Goal: Task Accomplishment & Management: Use online tool/utility

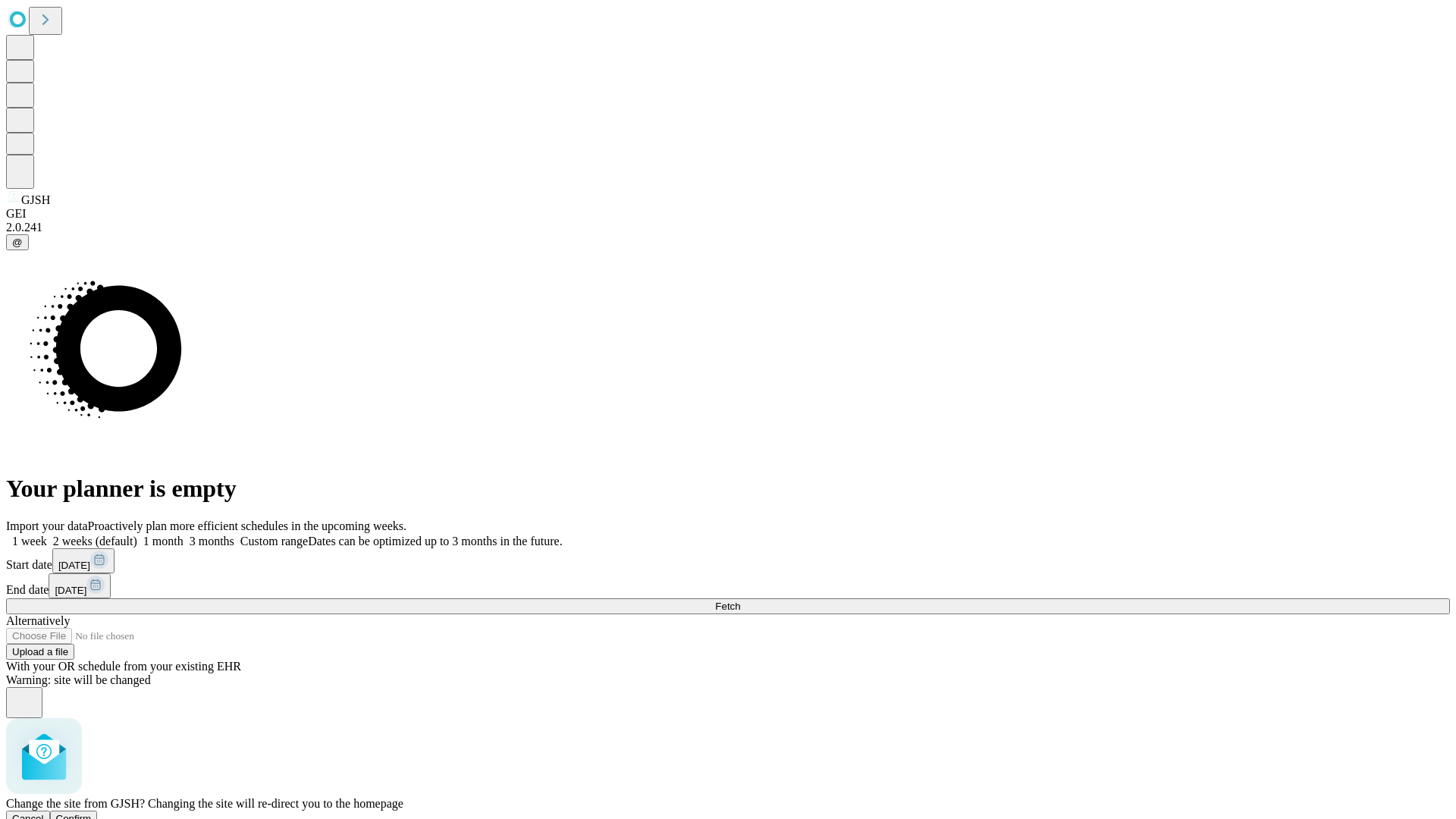
click at [91, 813] on span "Confirm" at bounding box center [74, 818] width 36 height 11
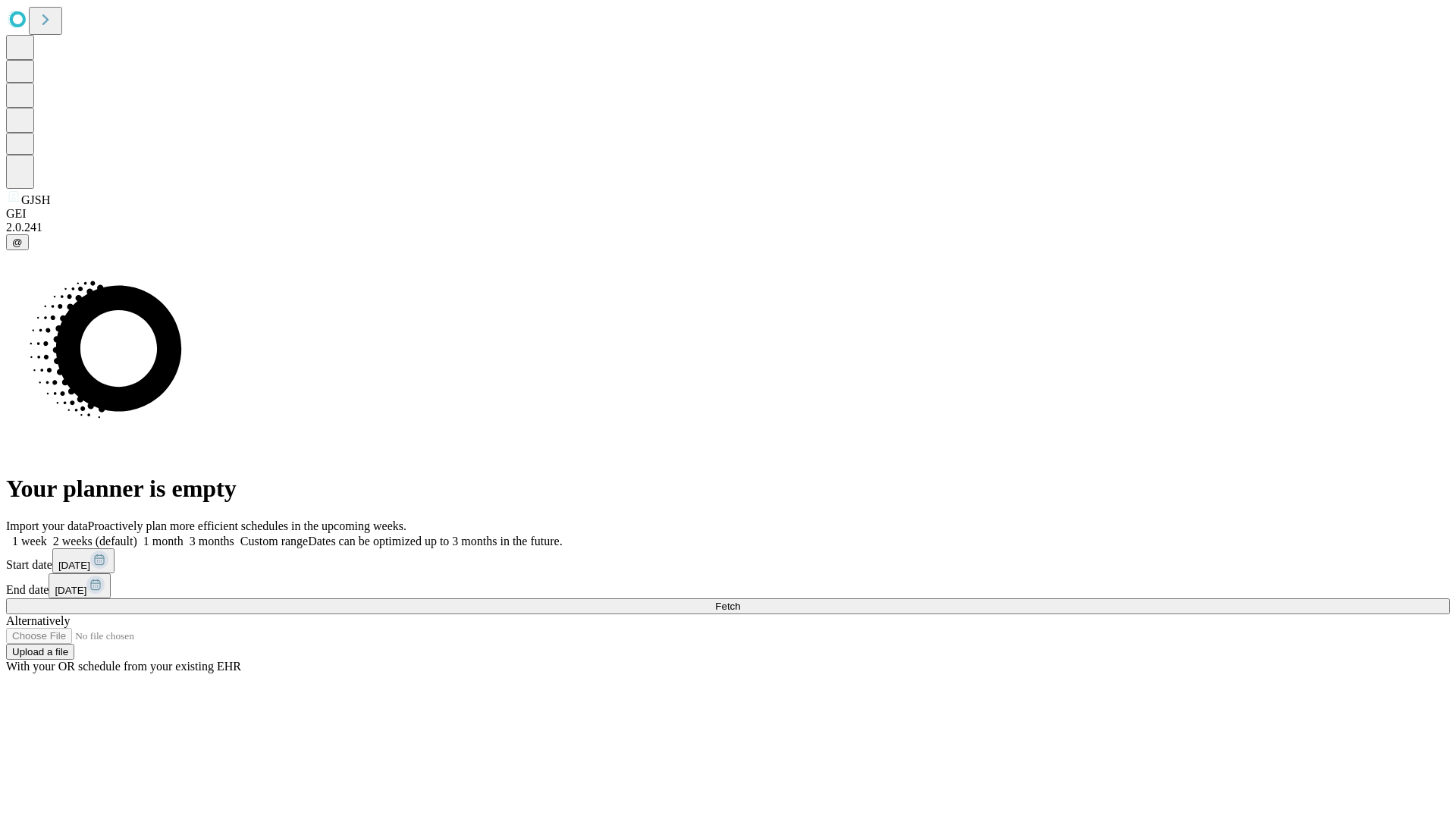
click at [184, 535] on label "1 month" at bounding box center [161, 541] width 46 height 13
click at [740, 600] on span "Fetch" at bounding box center [728, 606] width 25 height 11
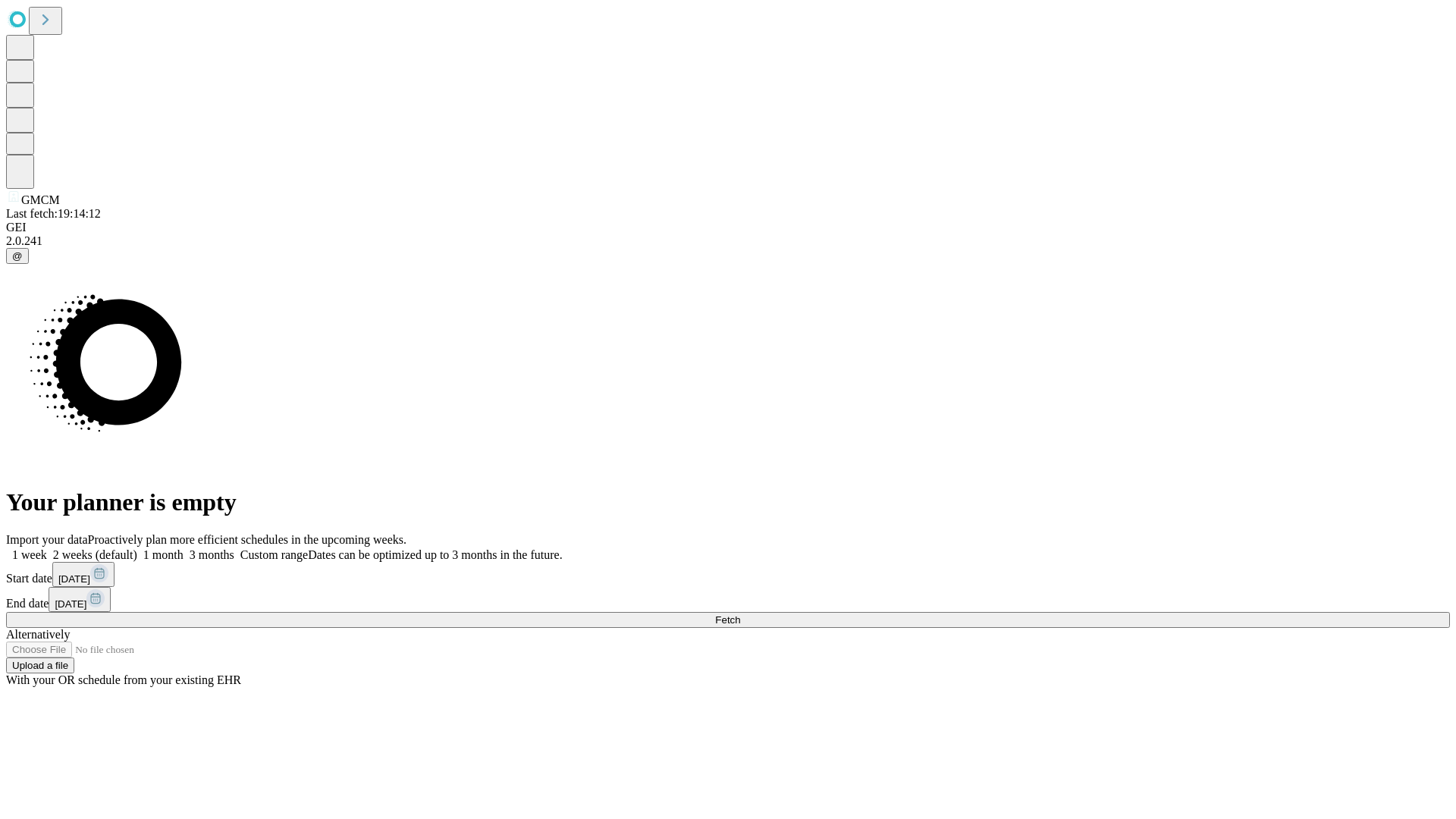
click at [184, 548] on label "1 month" at bounding box center [161, 555] width 46 height 13
click at [740, 614] on span "Fetch" at bounding box center [728, 620] width 25 height 11
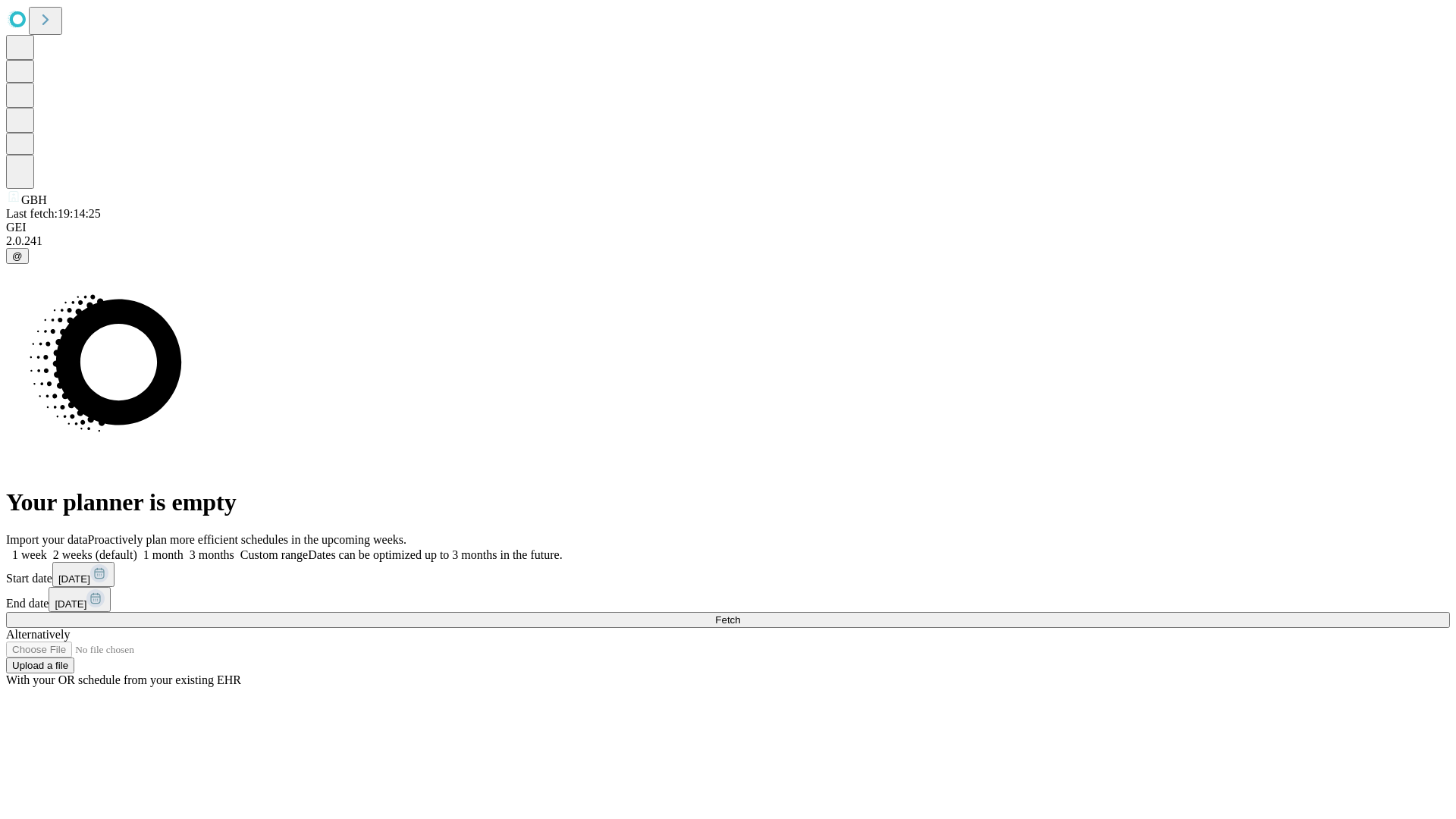
click at [184, 548] on label "1 month" at bounding box center [161, 555] width 46 height 13
click at [740, 614] on span "Fetch" at bounding box center [728, 620] width 25 height 11
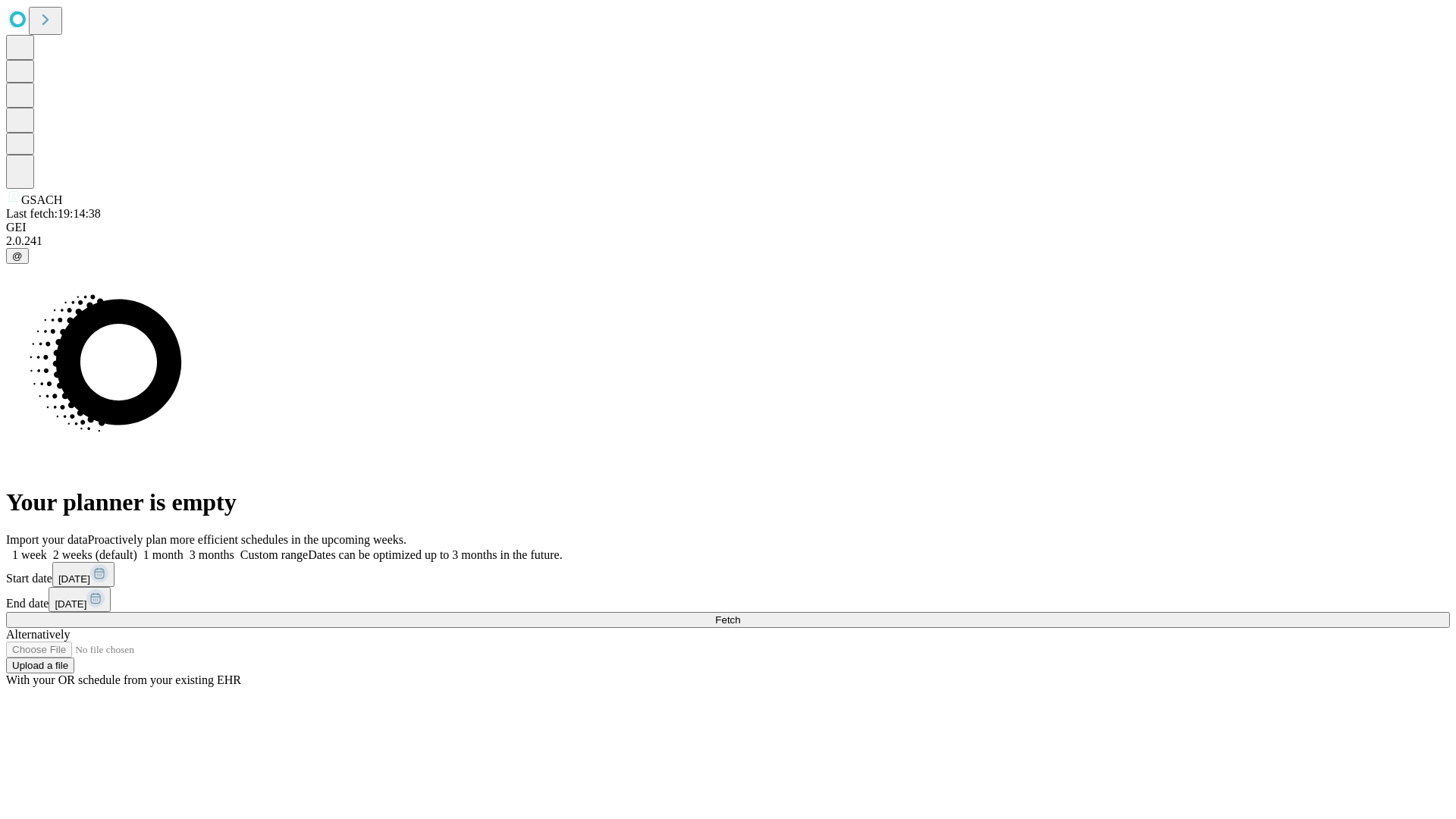
click at [184, 548] on label "1 month" at bounding box center [161, 555] width 46 height 13
click at [740, 614] on span "Fetch" at bounding box center [728, 620] width 25 height 11
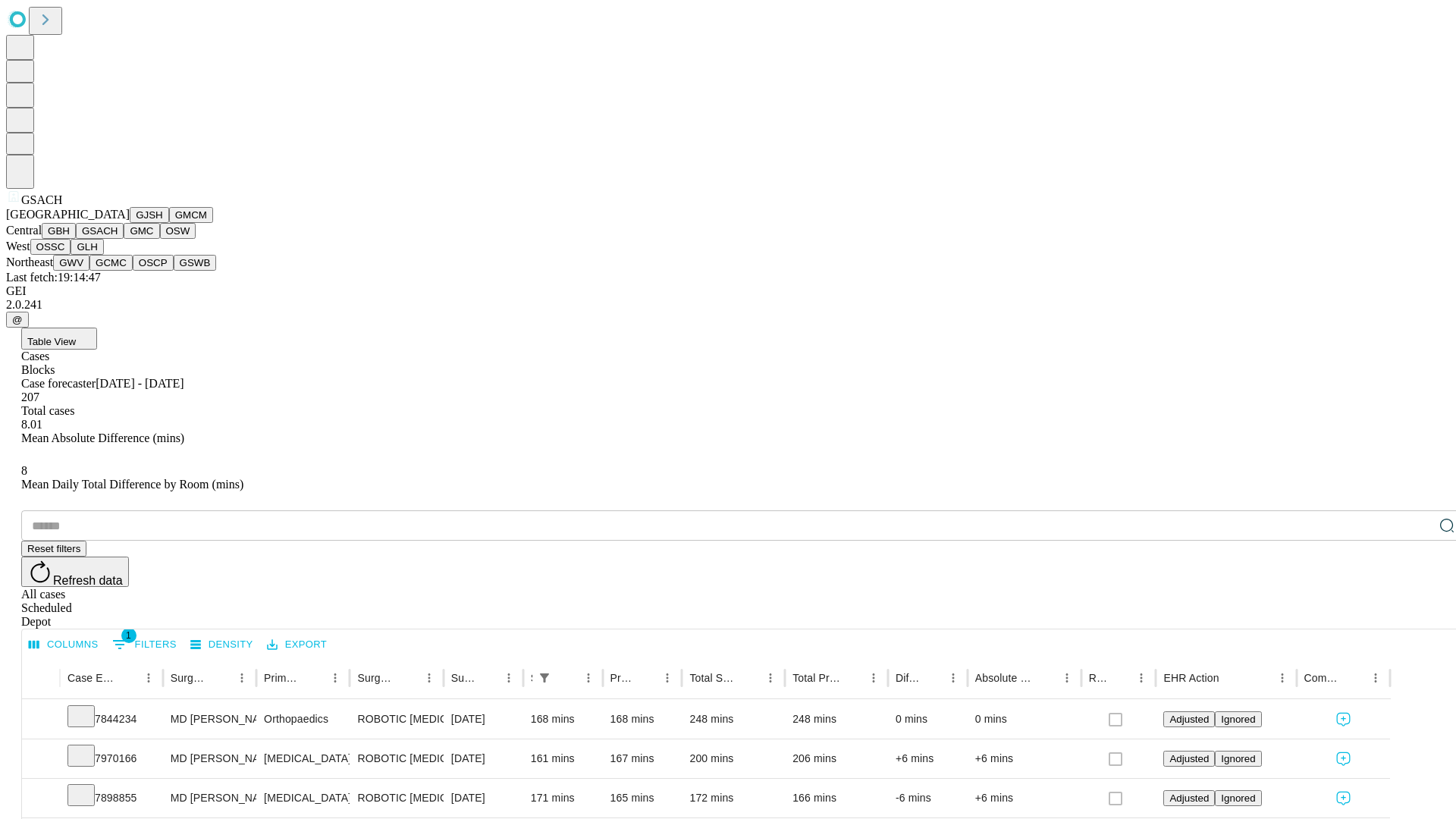
click at [124, 239] on button "GMC" at bounding box center [141, 230] width 36 height 16
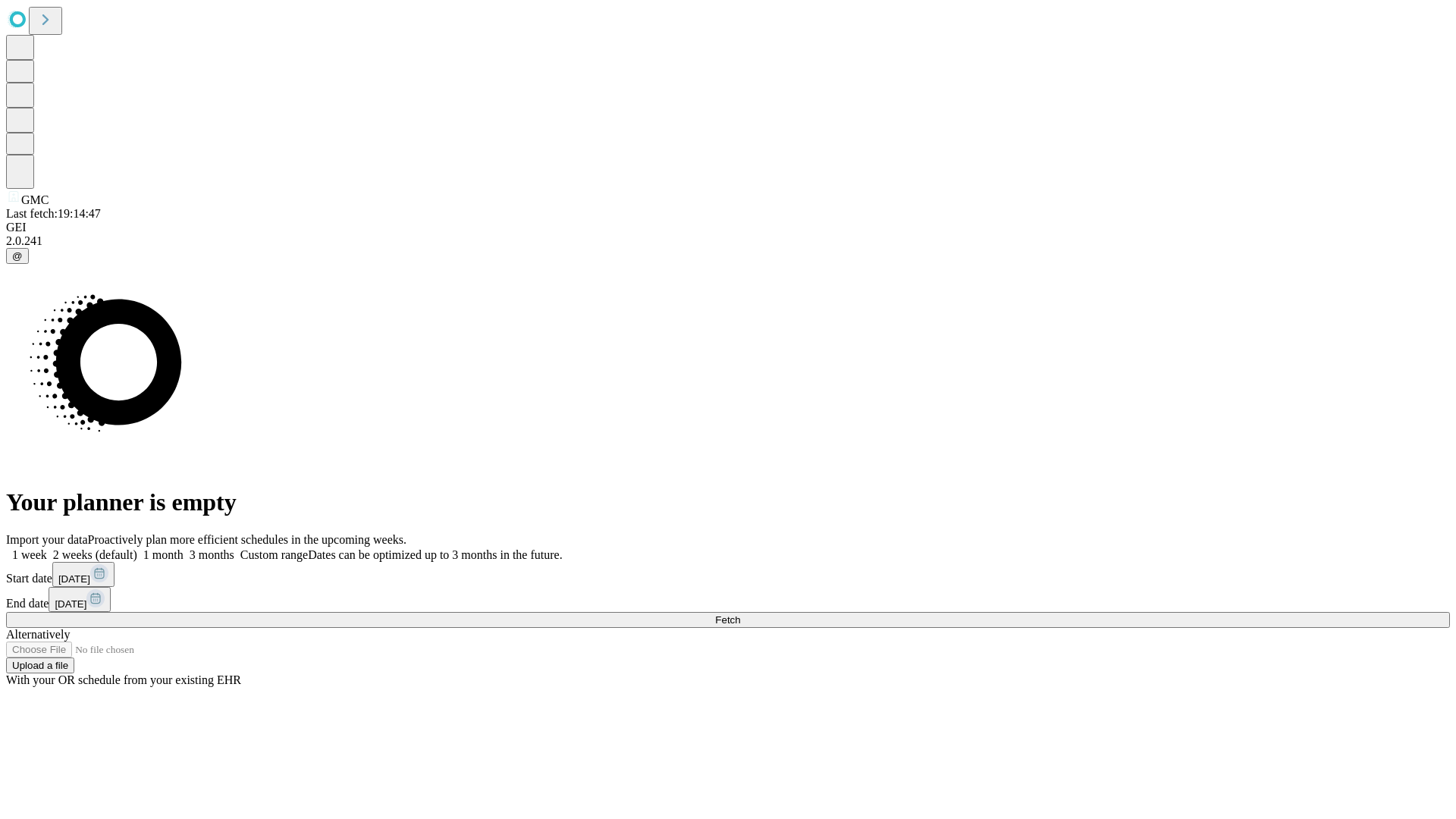
click at [184, 548] on label "1 month" at bounding box center [161, 555] width 46 height 13
click at [740, 614] on span "Fetch" at bounding box center [728, 620] width 25 height 11
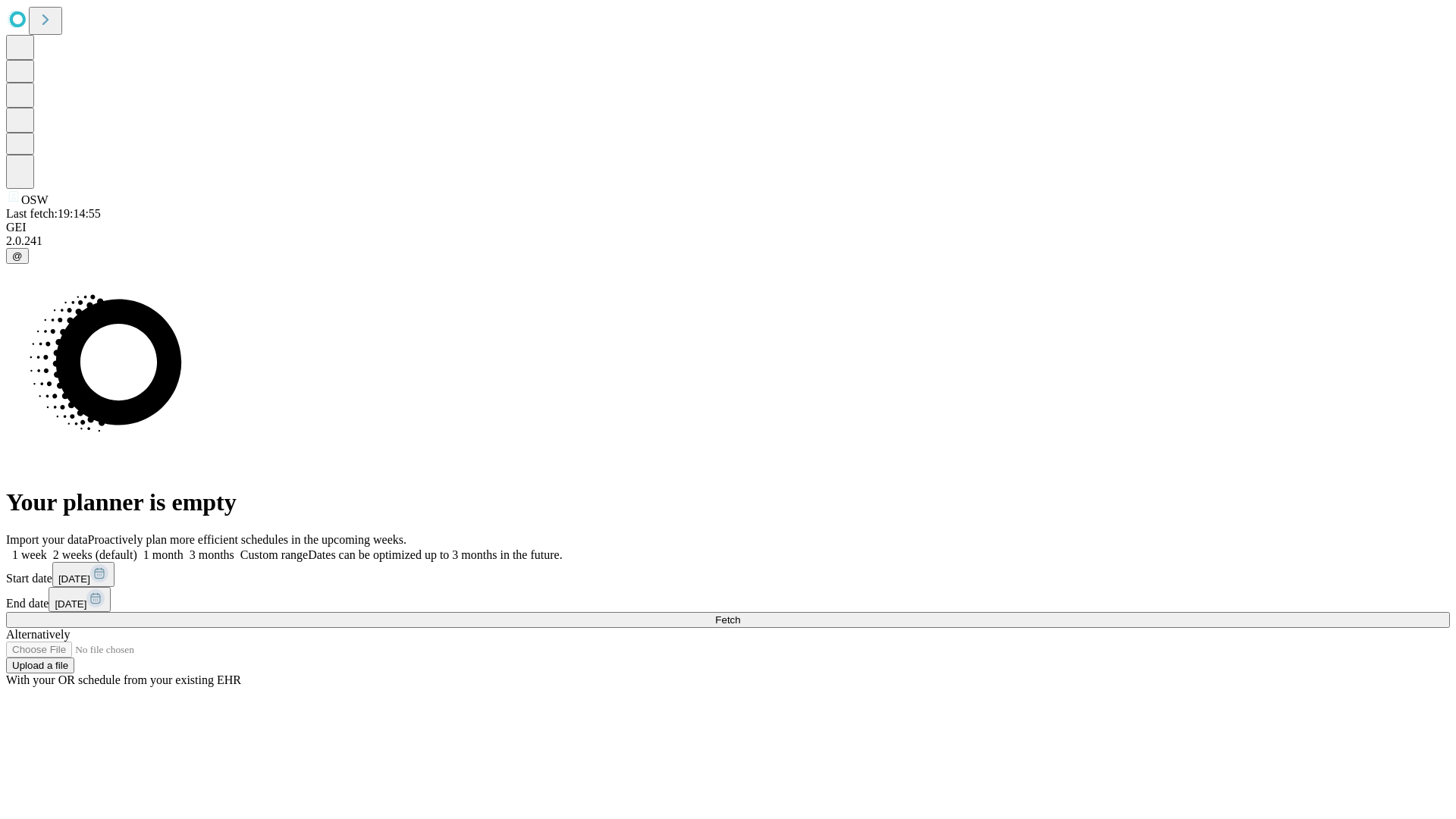
click at [184, 548] on label "1 month" at bounding box center [161, 555] width 46 height 13
click at [740, 614] on span "Fetch" at bounding box center [728, 620] width 25 height 11
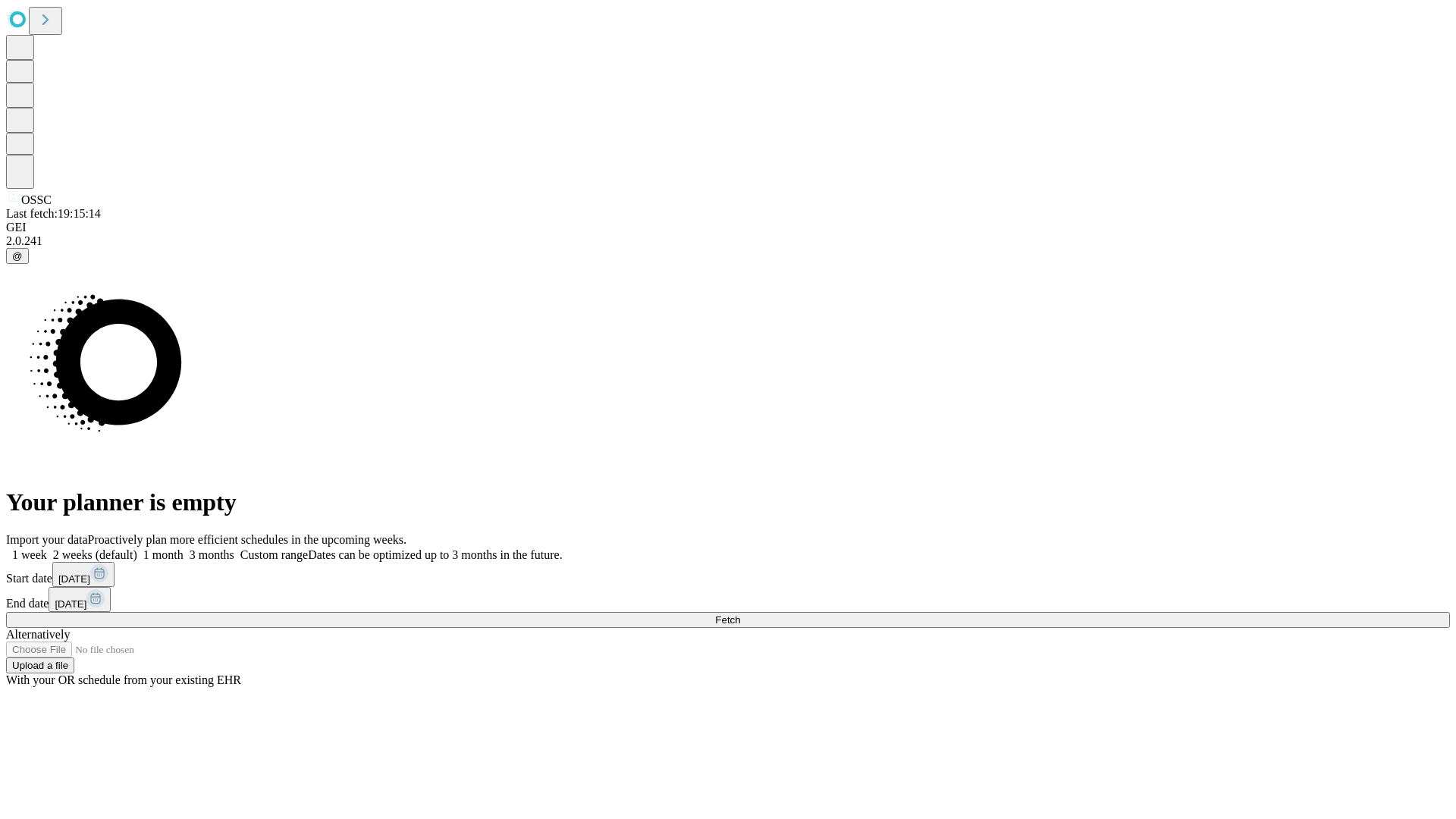
click at [184, 548] on label "1 month" at bounding box center [161, 555] width 46 height 13
click at [740, 614] on span "Fetch" at bounding box center [728, 620] width 25 height 11
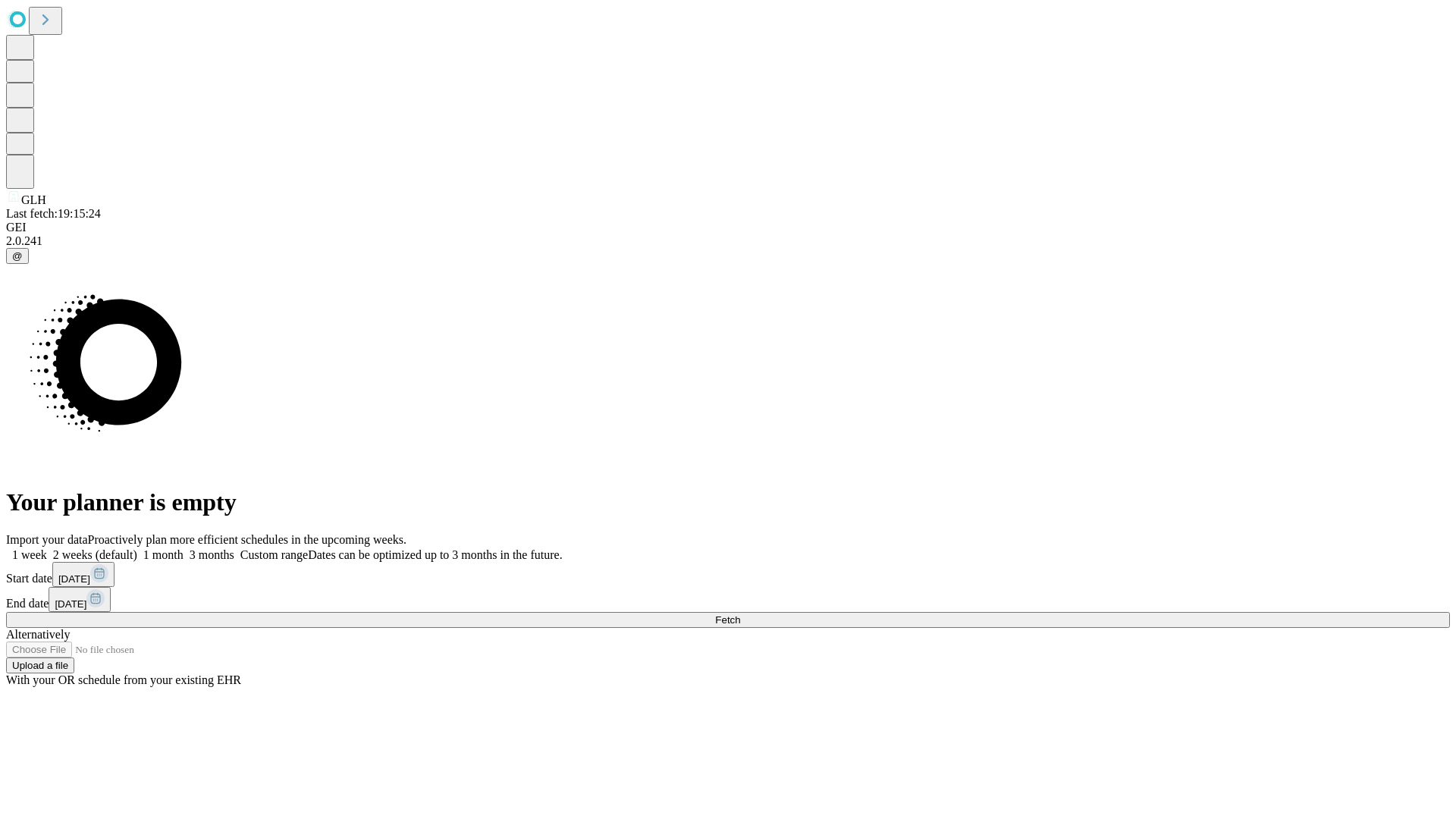
click at [184, 548] on label "1 month" at bounding box center [161, 555] width 46 height 13
click at [740, 614] on span "Fetch" at bounding box center [728, 620] width 25 height 11
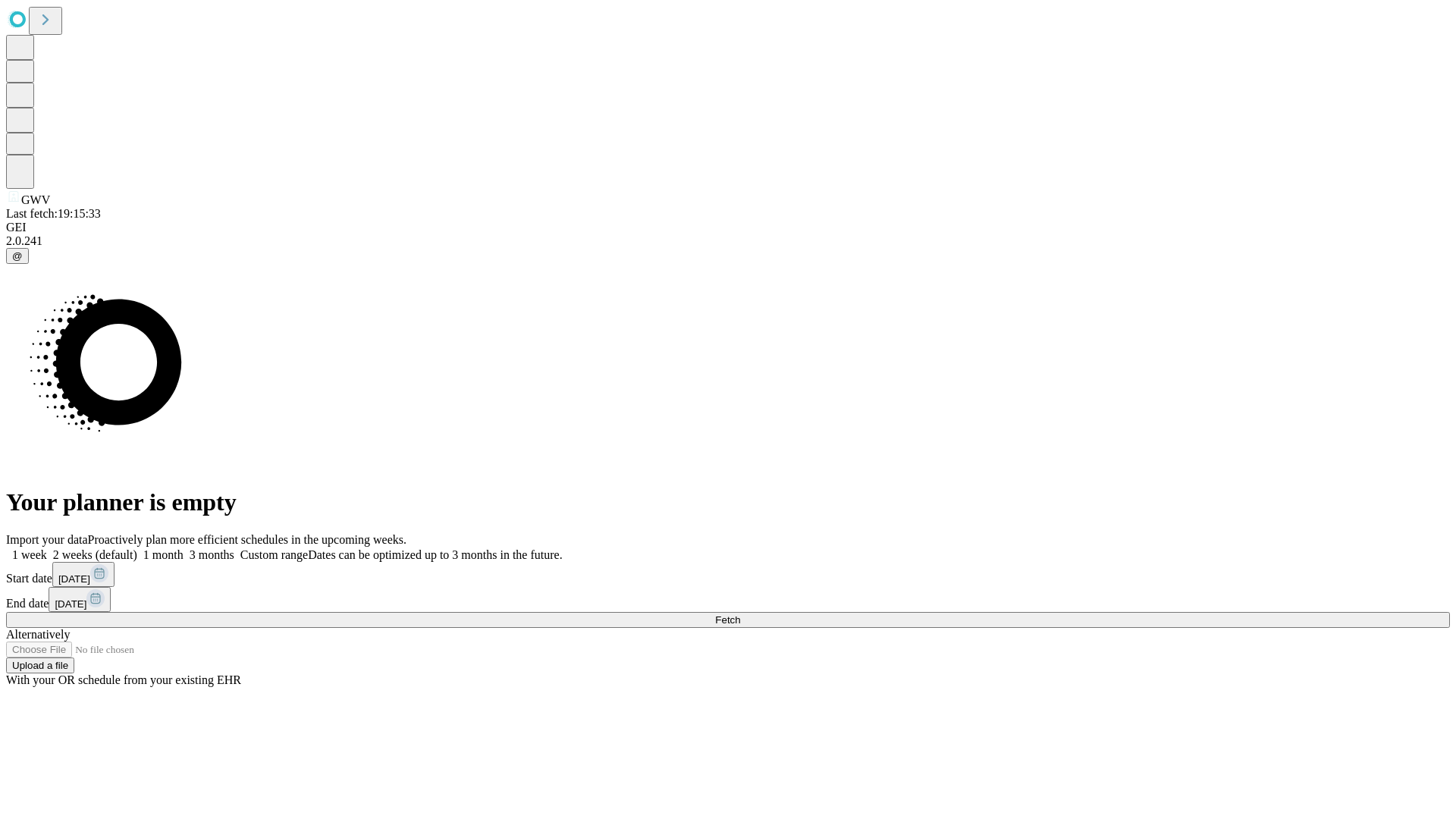
click at [184, 548] on label "1 month" at bounding box center [161, 555] width 46 height 13
click at [740, 614] on span "Fetch" at bounding box center [728, 620] width 25 height 11
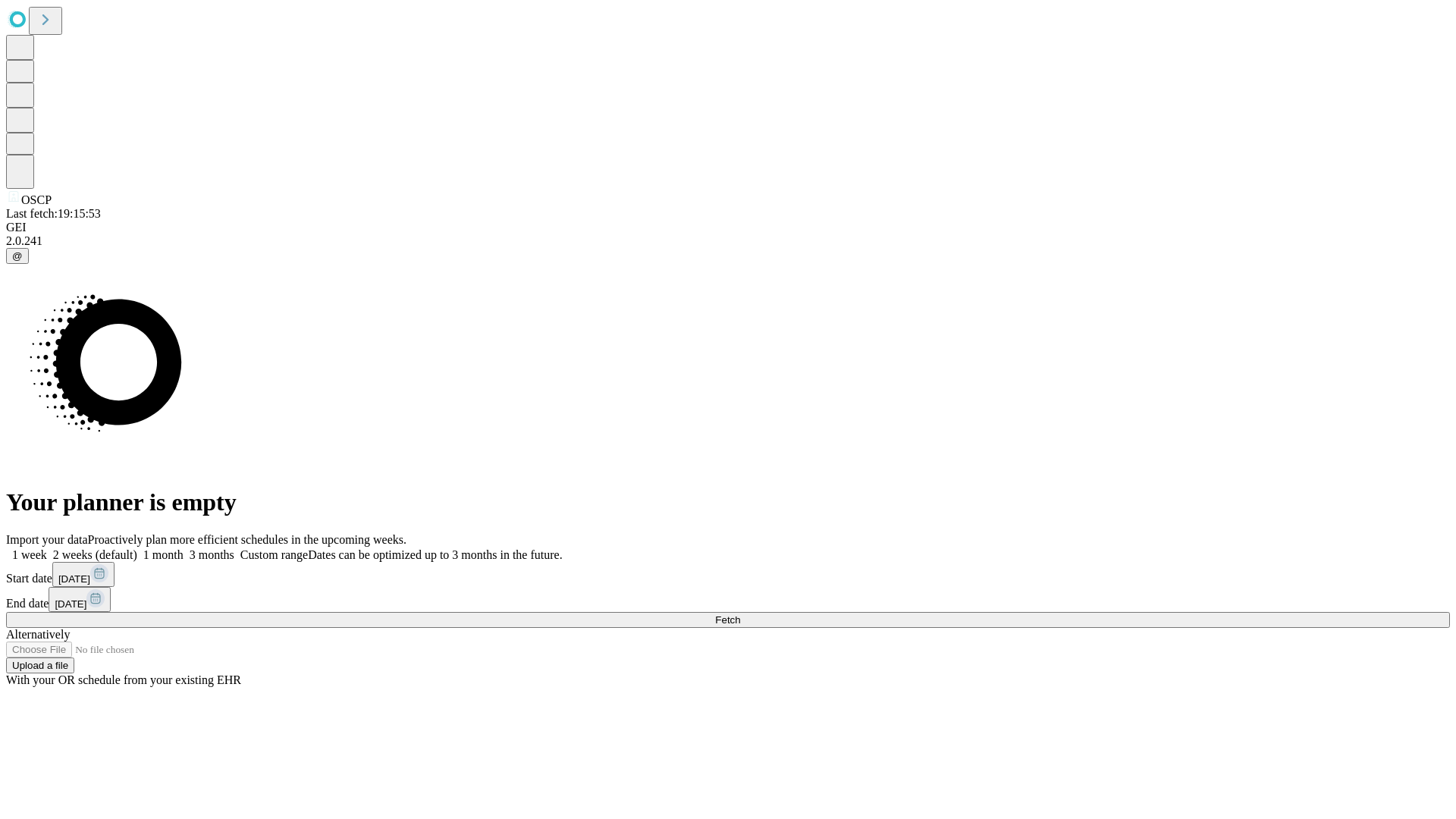
click at [184, 548] on label "1 month" at bounding box center [161, 555] width 46 height 13
click at [740, 614] on span "Fetch" at bounding box center [728, 620] width 25 height 11
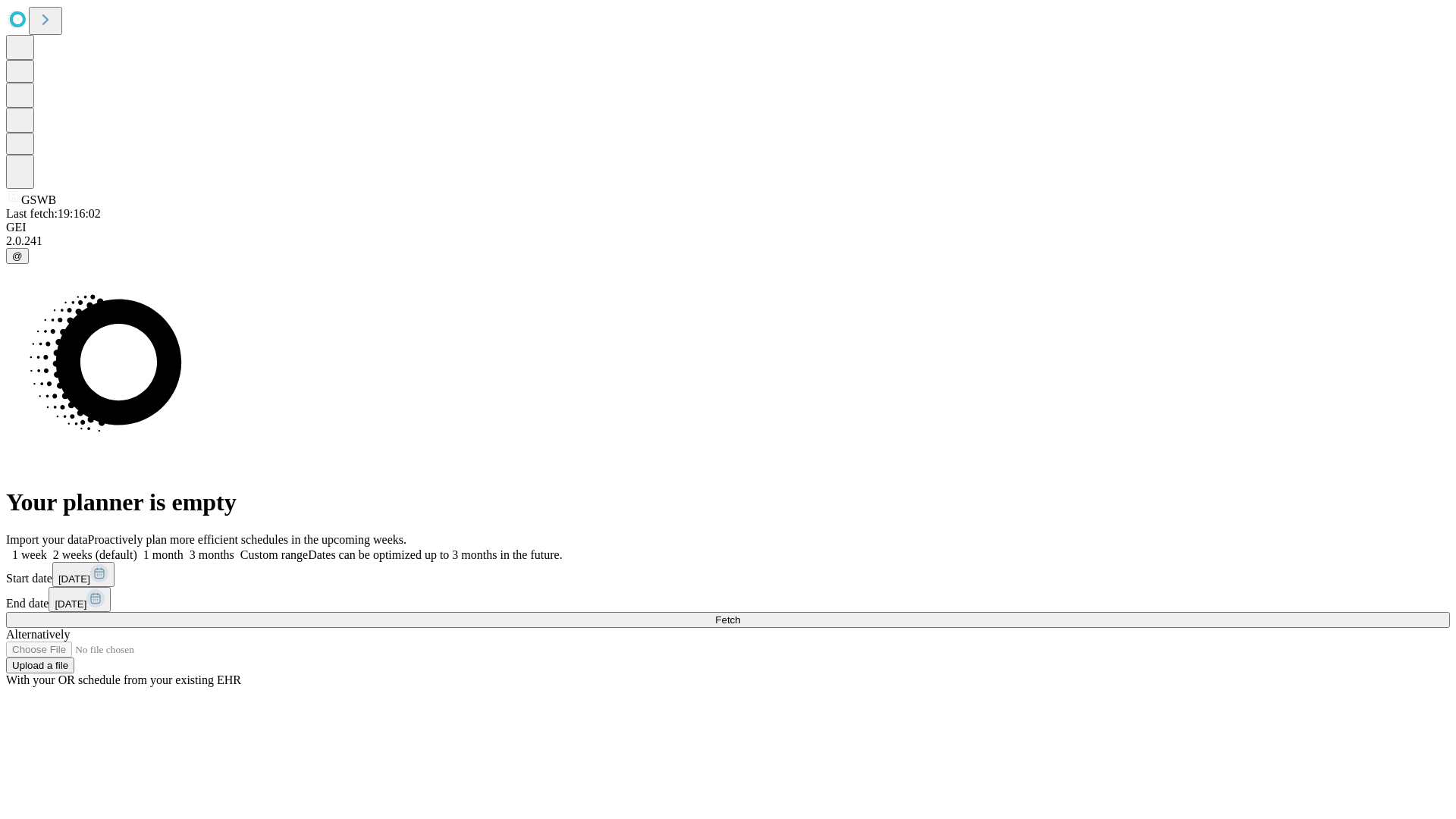
click at [184, 548] on label "1 month" at bounding box center [161, 555] width 46 height 13
click at [740, 614] on span "Fetch" at bounding box center [728, 620] width 25 height 11
